Goal: Book appointment/travel/reservation

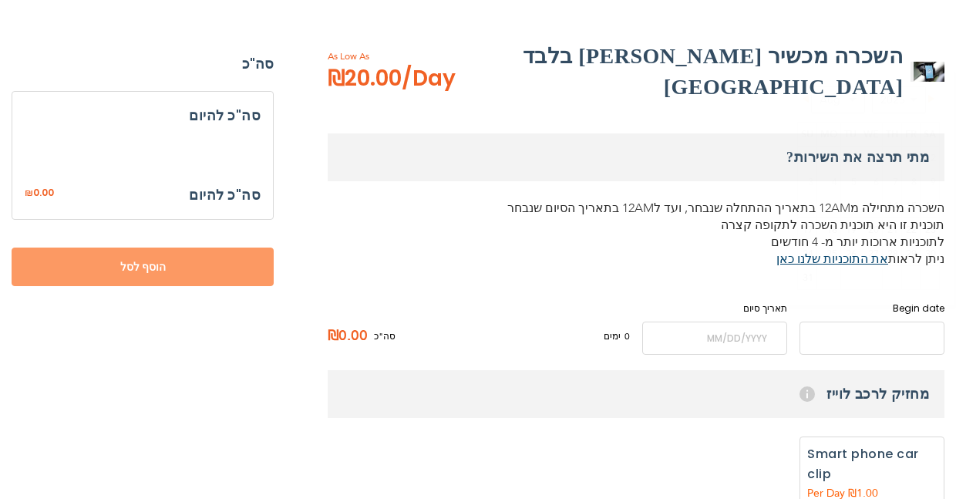
click at [809, 322] on input "name" at bounding box center [872, 338] width 145 height 33
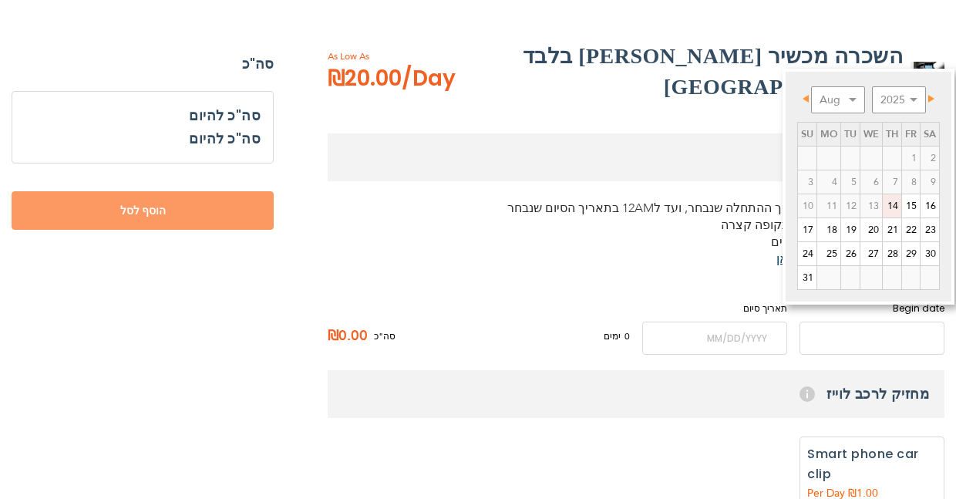
scroll to position [223, 0]
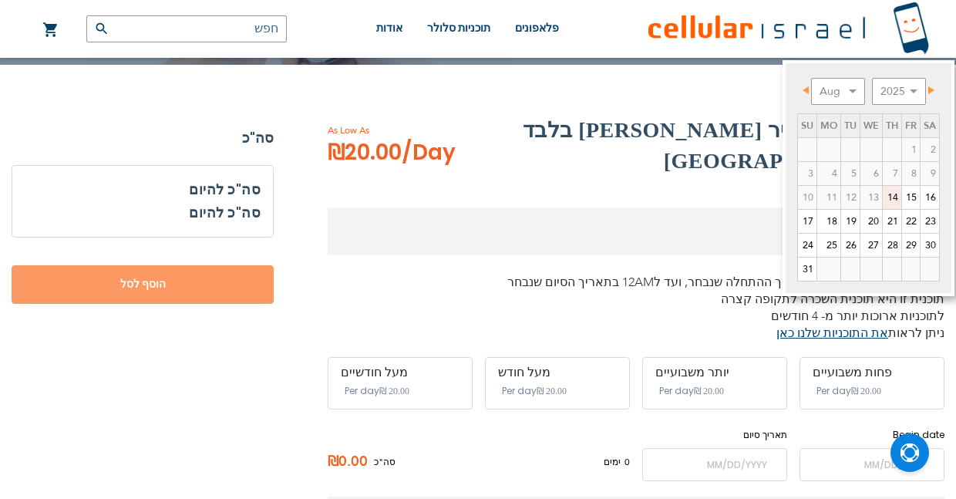
click at [892, 204] on link "14" at bounding box center [892, 197] width 19 height 23
type input "[DATE]"
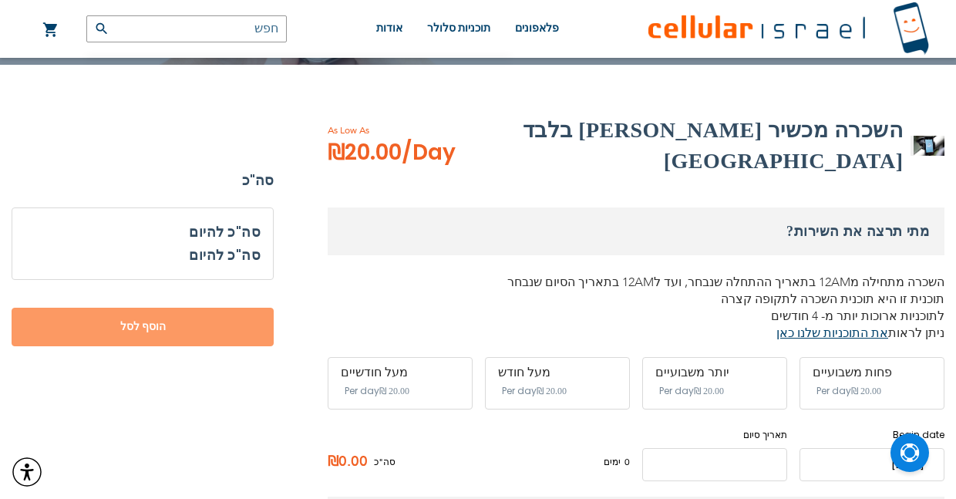
click at [700, 448] on input "name" at bounding box center [714, 464] width 145 height 33
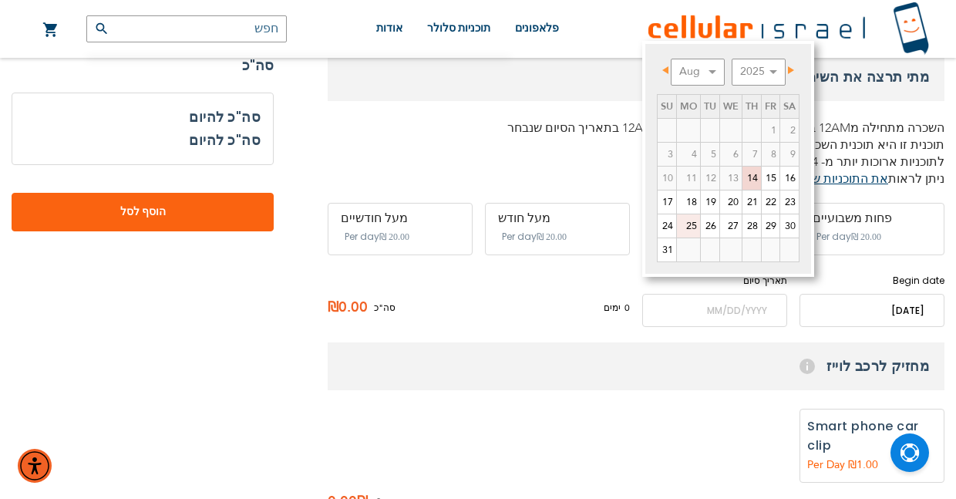
click at [663, 204] on link "17" at bounding box center [667, 202] width 19 height 23
type input "[DATE]"
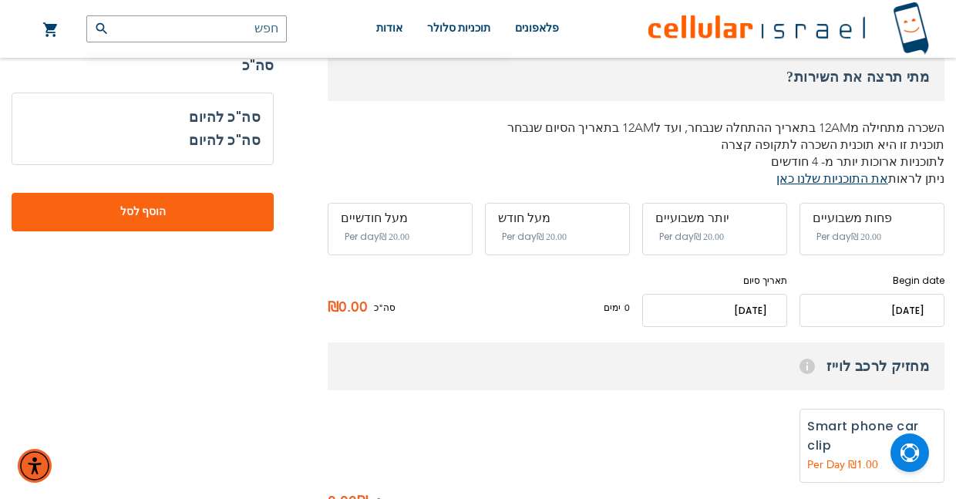
click at [562, 289] on div "0 ימים ₪undefined ליום סה"כ ₪0.00" at bounding box center [479, 308] width 302 height 38
